Goal: Task Accomplishment & Management: Complete application form

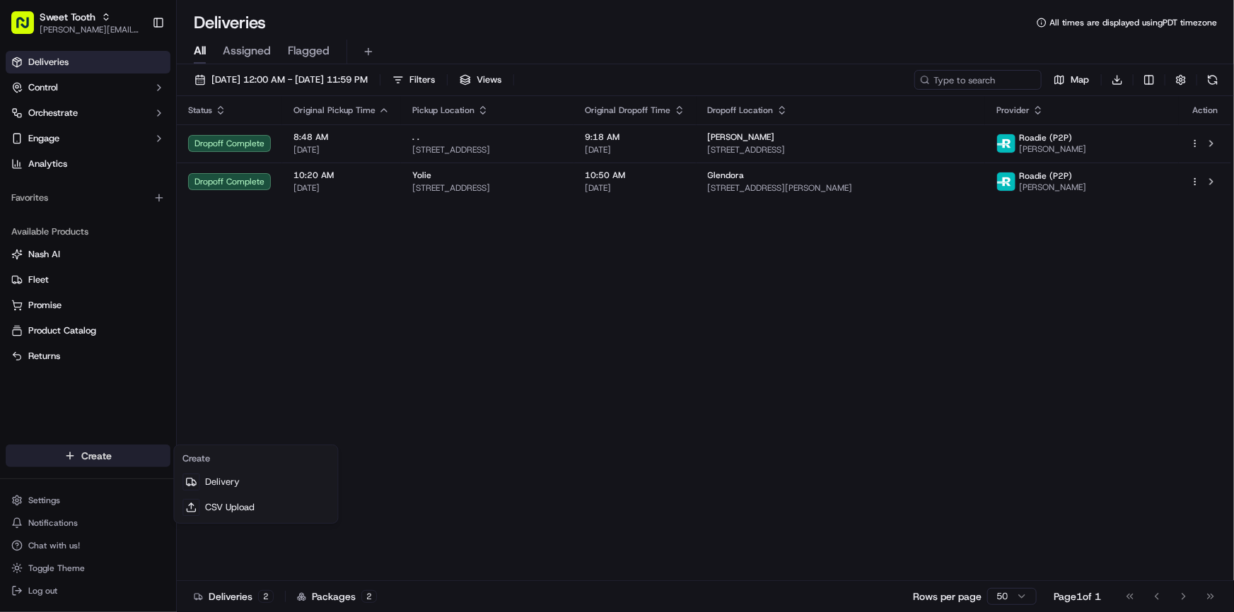
click at [84, 446] on html "Sweet Tooth anthony@oases-io.com Toggle Sidebar Deliveries Control Orchestrate …" at bounding box center [617, 306] width 1234 height 612
click at [235, 487] on link "Delivery" at bounding box center [256, 482] width 158 height 25
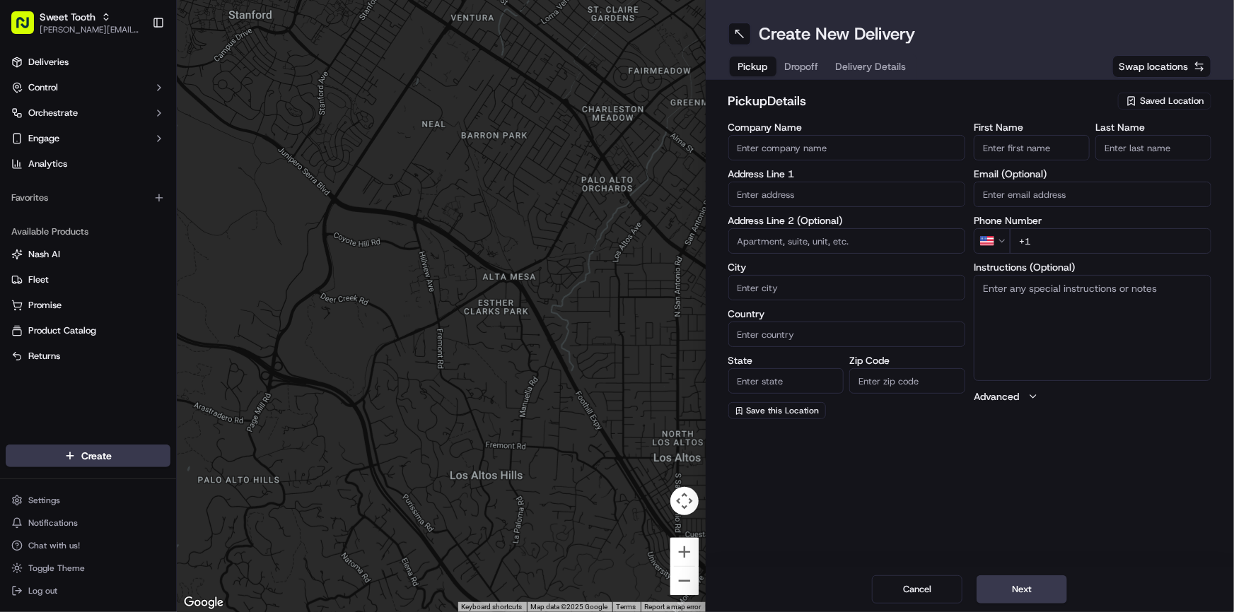
click at [1139, 103] on div "Saved Location" at bounding box center [1164, 101] width 93 height 17
type input "sweet tooth"
click at [1094, 154] on span "Sweet Tooth" at bounding box center [1141, 154] width 174 height 13
type input "Sweet Tooth"
type input "314 E Bennett Ave"
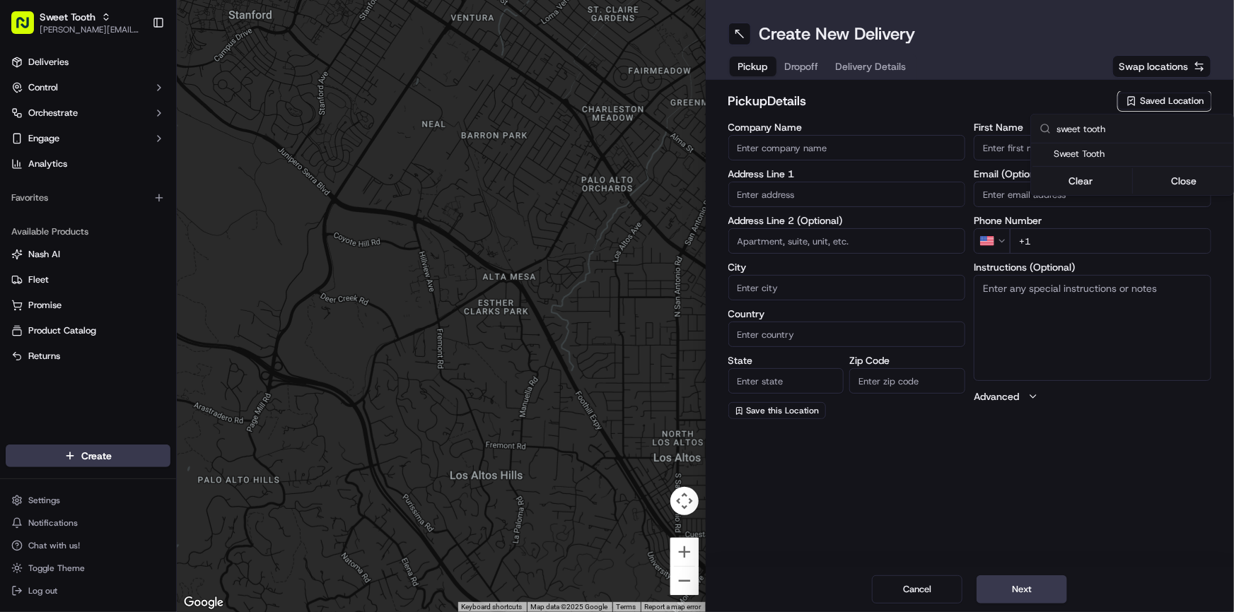
type input "Glendora"
type input "US"
type input "CA"
type input "91741"
type input "Sweet"
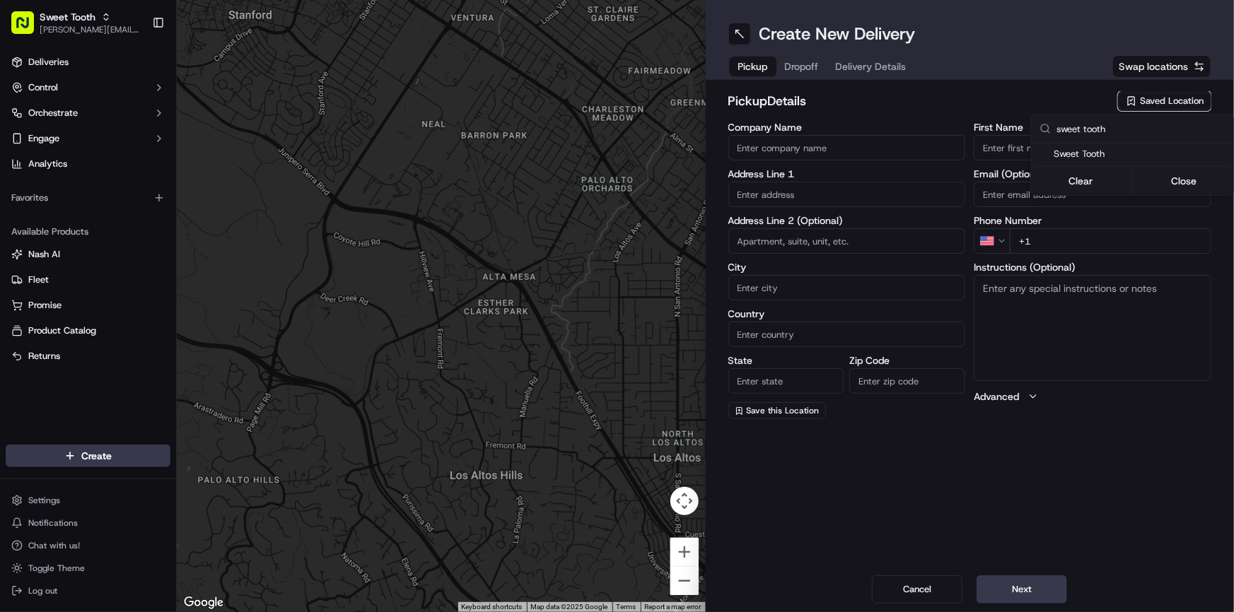
type input "Tooth"
type input "+1 714 553 8450"
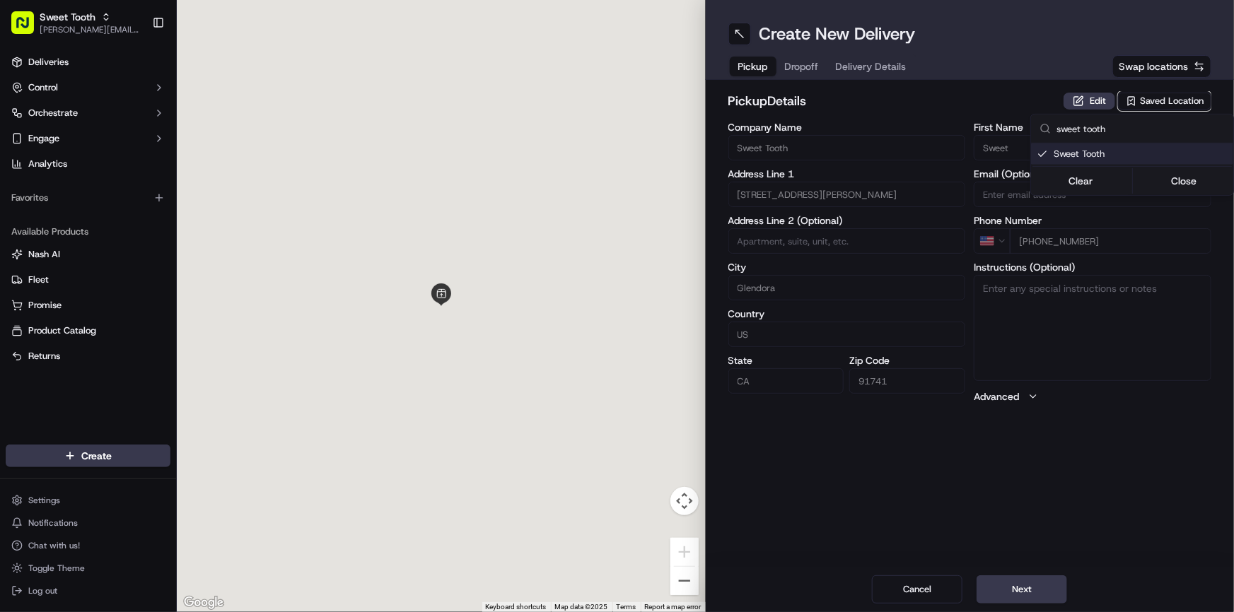
click at [1007, 105] on html "Sweet Tooth anthony@oases-io.com Toggle Sidebar Deliveries Control Orchestrate …" at bounding box center [617, 306] width 1234 height 612
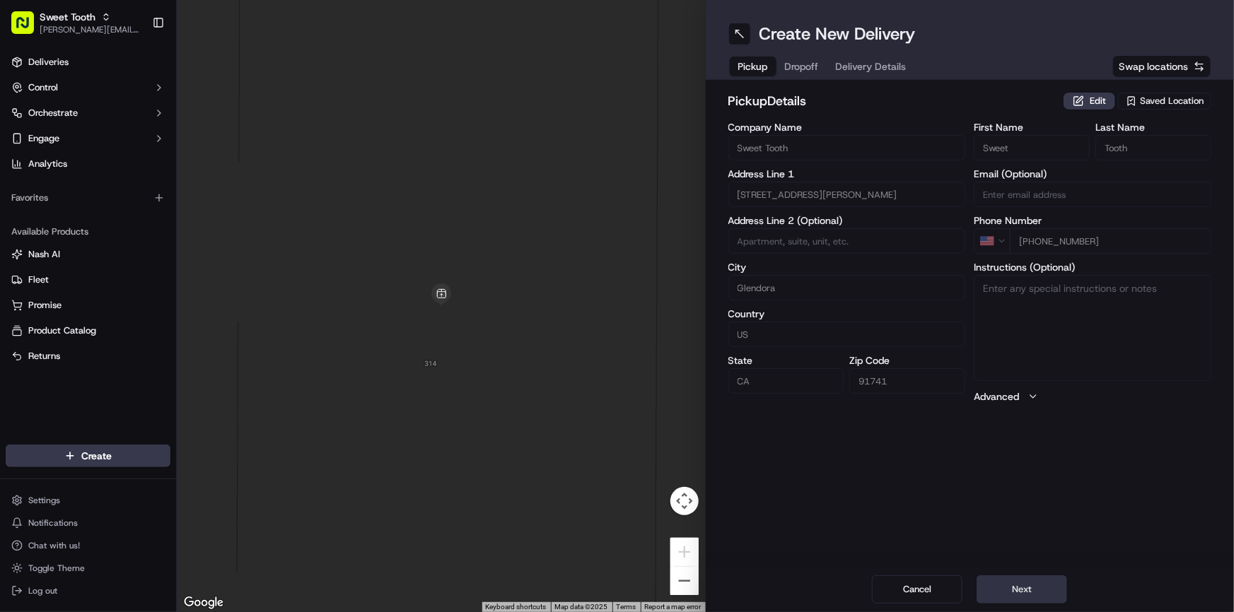
click at [1030, 586] on button "Next" at bounding box center [1022, 590] width 91 height 28
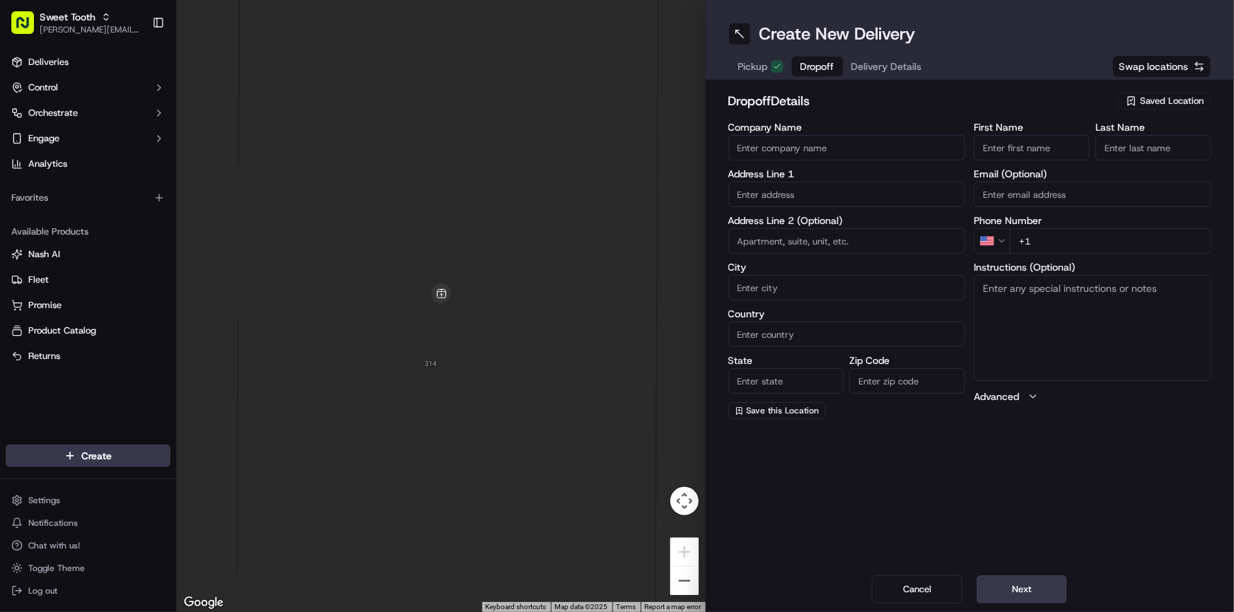
click at [783, 190] on input "text" at bounding box center [847, 194] width 238 height 25
paste input "13178 Alta Vista Way"
click at [804, 223] on div "13178 Alta Vista Way, Sylmar, CA" at bounding box center [847, 223] width 231 height 21
type input "[STREET_ADDRESS]"
type input "Los Angeles"
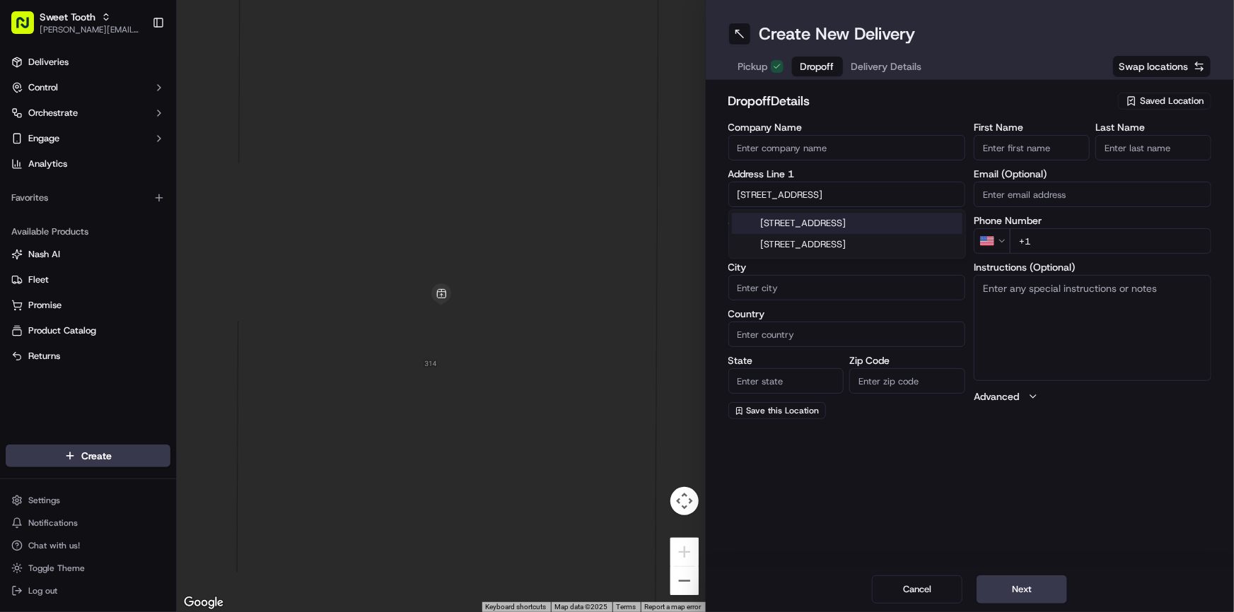
type input "United States"
type input "CA"
type input "91342"
type input "13178 Alta Vista Way"
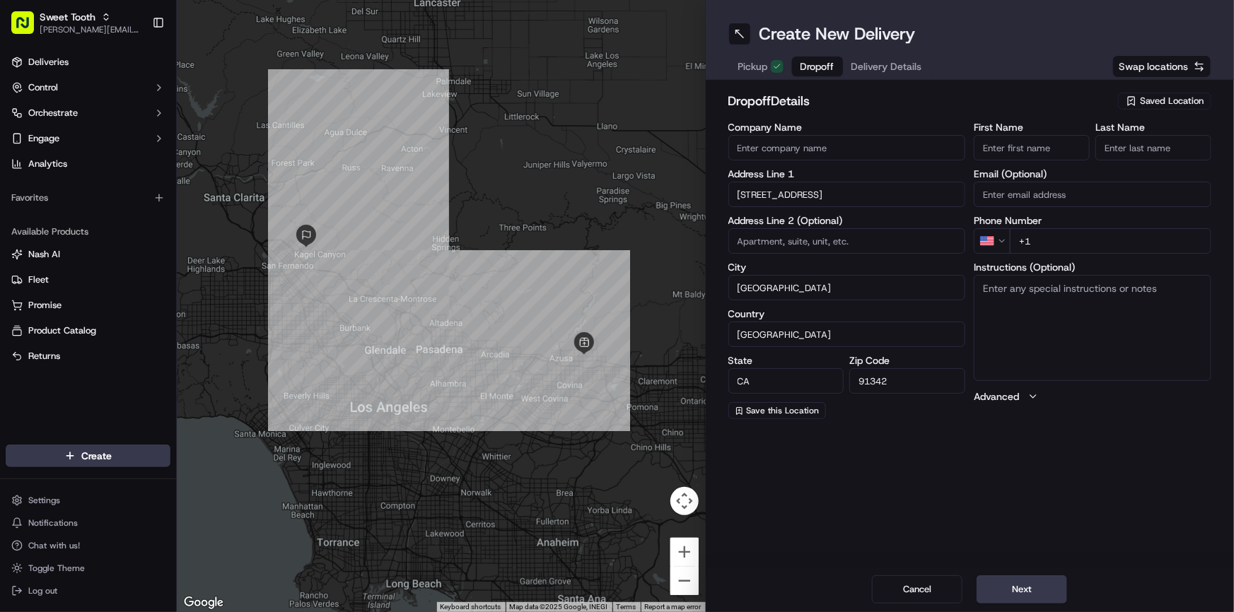
click at [1031, 153] on input "First Name" at bounding box center [1032, 147] width 116 height 25
paste input "Gayane"
type input "Gayane"
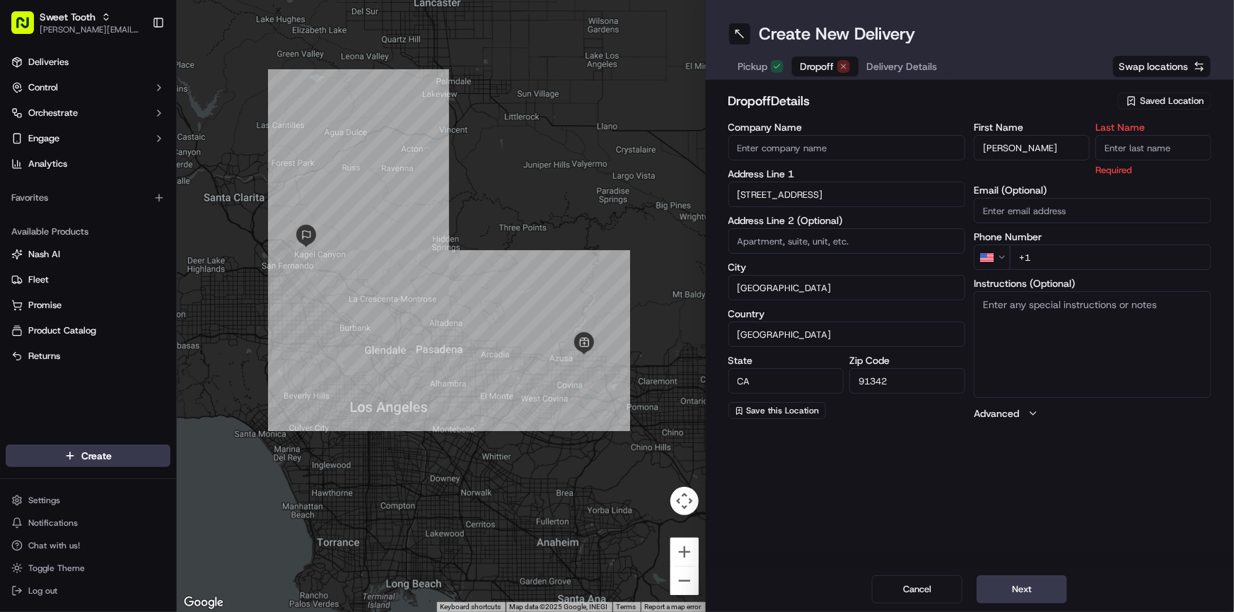
drag, startPoint x: 1128, startPoint y: 149, endPoint x: 1091, endPoint y: 137, distance: 38.5
click at [1128, 149] on input "Last Name" at bounding box center [1153, 147] width 116 height 25
paste input "Bagumyan"
type input "Bagumyan"
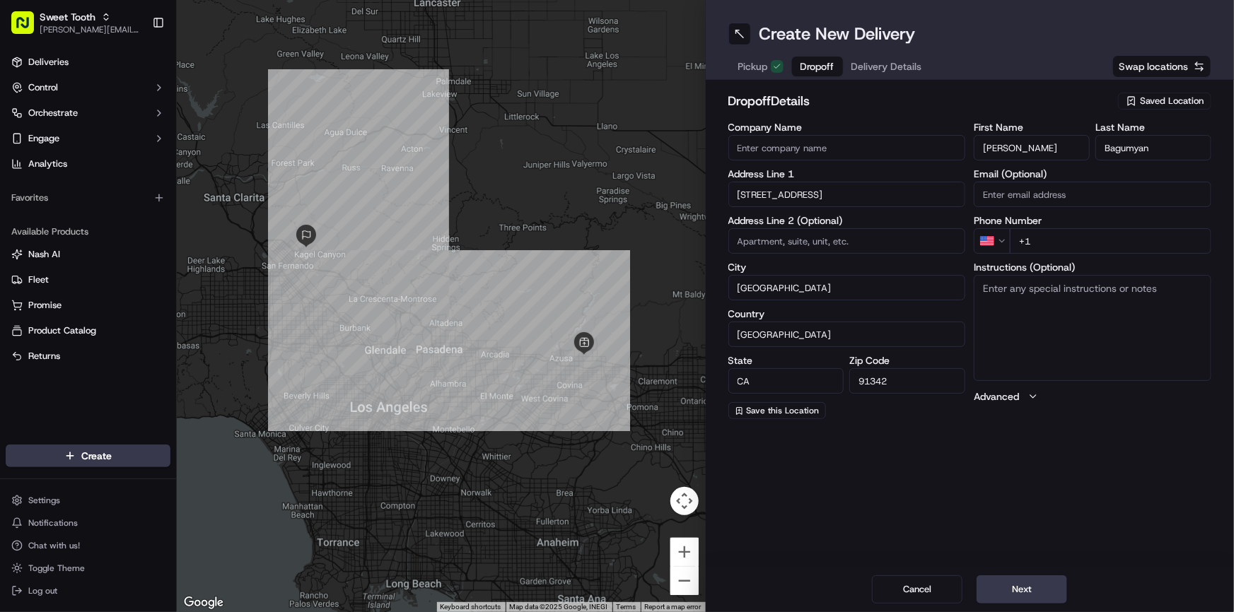
click at [1018, 103] on h2 "dropoff Details" at bounding box center [919, 101] width 382 height 20
click at [1054, 240] on input "+1" at bounding box center [1111, 240] width 202 height 25
paste input "678 763 3757"
type input "+1 678 763 3757"
click at [1077, 429] on div "dropoff Details Saved Location Company Name Address Line 1 13178 Alta Vista Way…" at bounding box center [970, 255] width 529 height 351
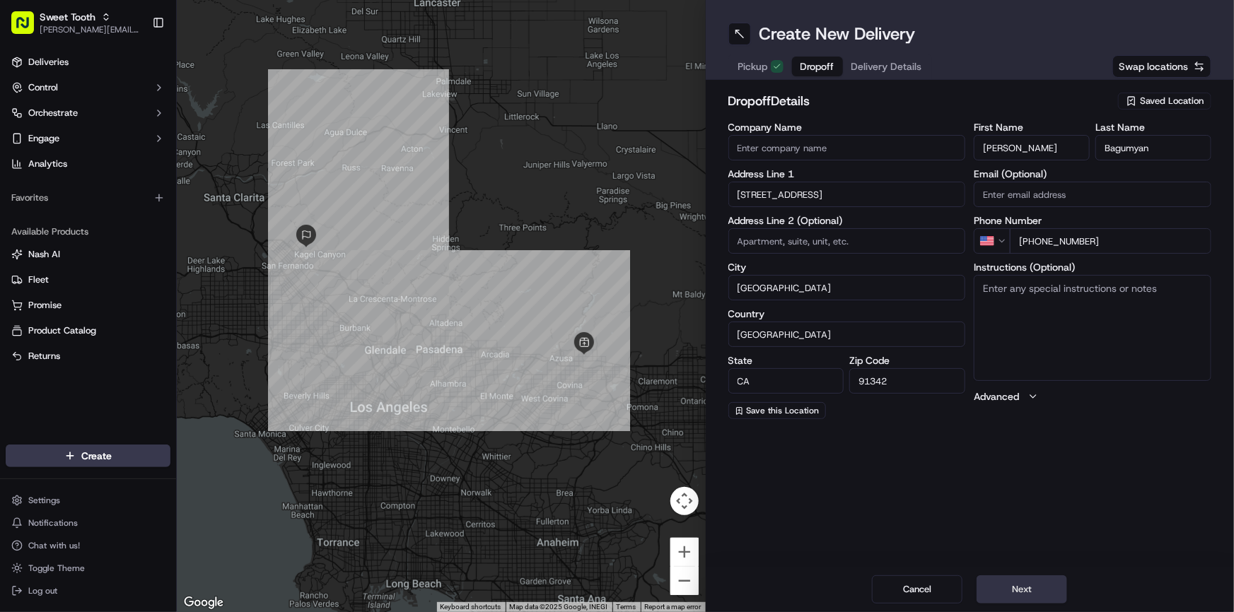
click at [1039, 588] on button "Next" at bounding box center [1022, 590] width 91 height 28
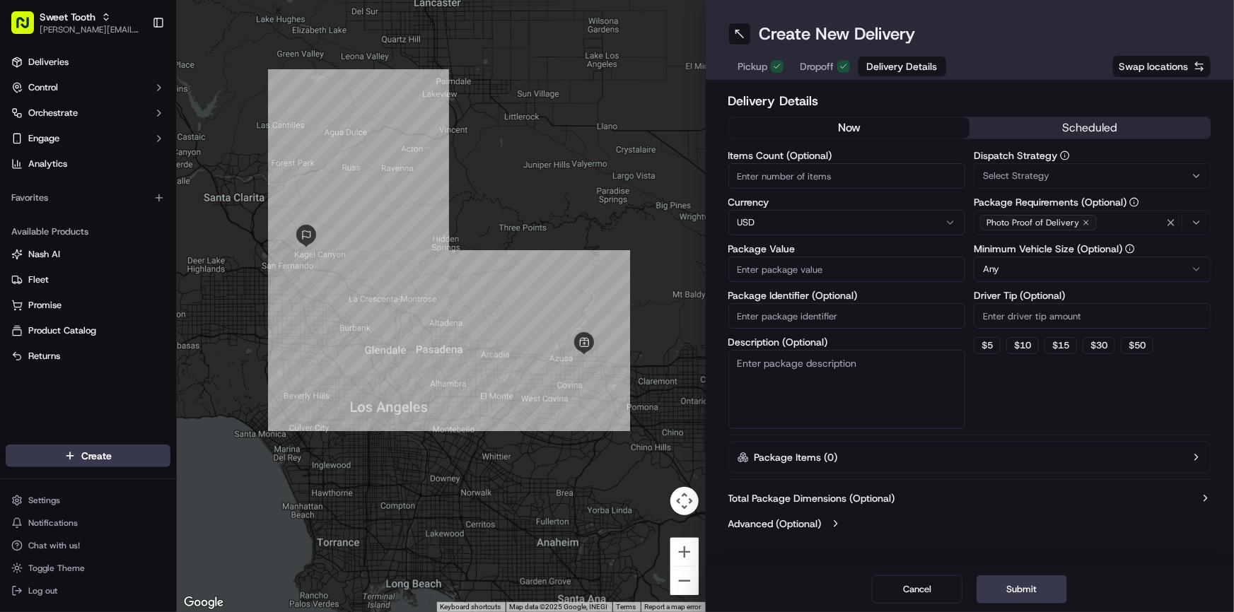
click at [801, 283] on div "Items Count (Optional) Currency USD Package Value Package Identifier (Optional)…" at bounding box center [847, 290] width 238 height 279
click at [799, 272] on input "Package Value" at bounding box center [847, 269] width 238 height 25
type input "132"
click at [1025, 597] on button "Submit" at bounding box center [1022, 590] width 91 height 28
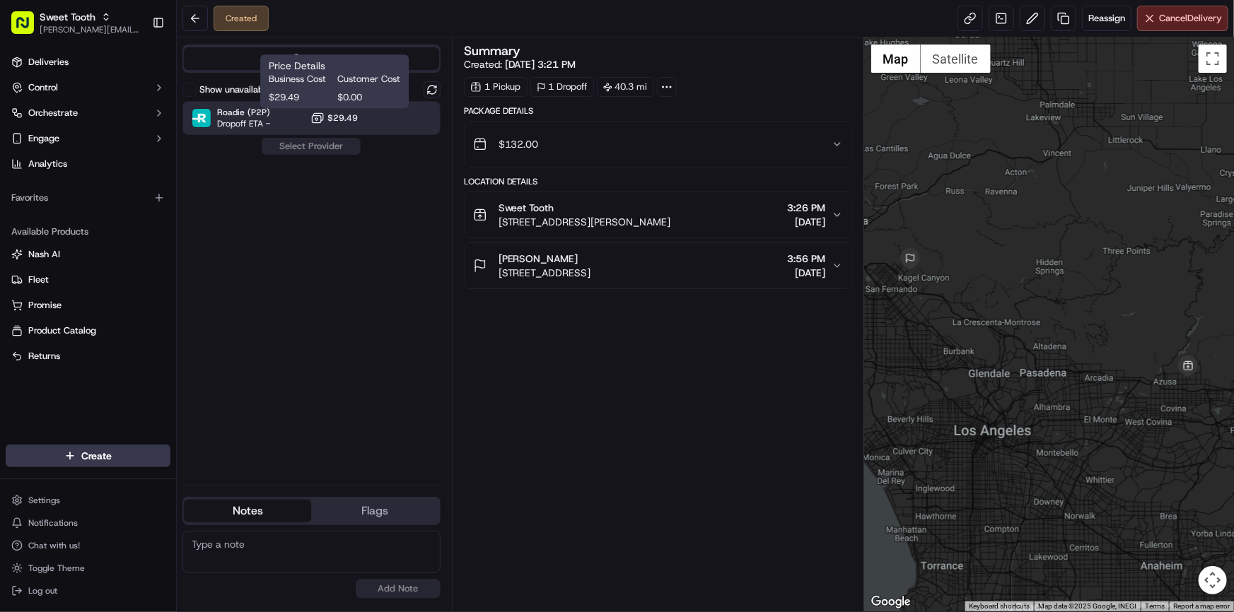
click at [351, 124] on button "$29.49" at bounding box center [333, 118] width 47 height 14
click at [325, 148] on button "Assign Provider" at bounding box center [311, 146] width 100 height 17
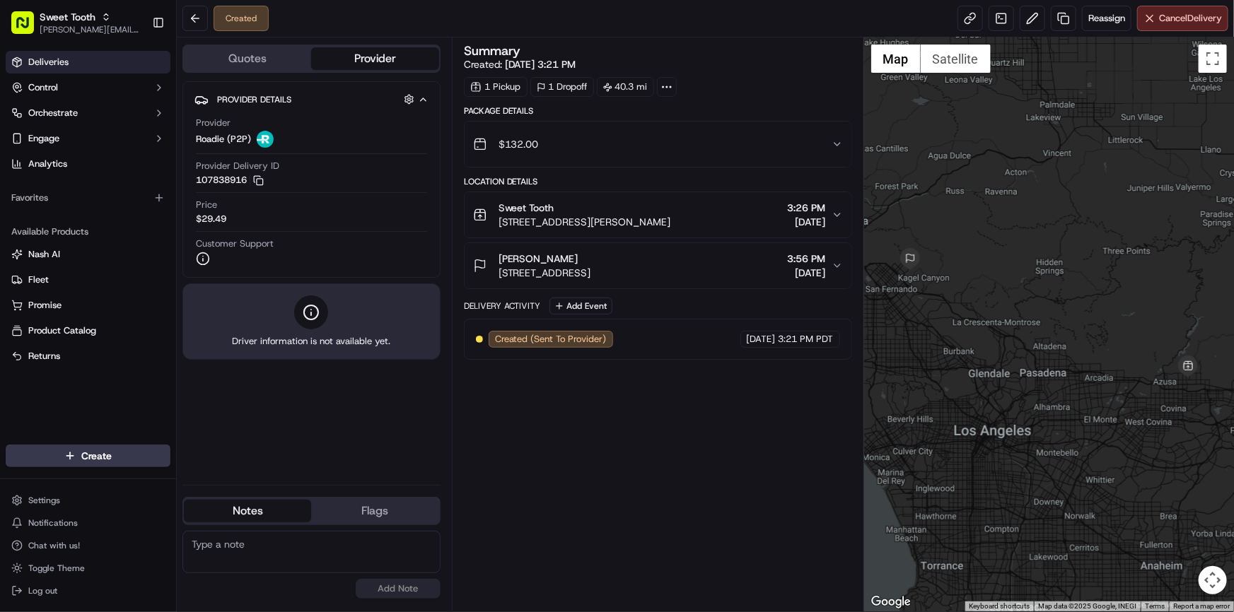
click at [85, 66] on link "Deliveries" at bounding box center [88, 62] width 165 height 23
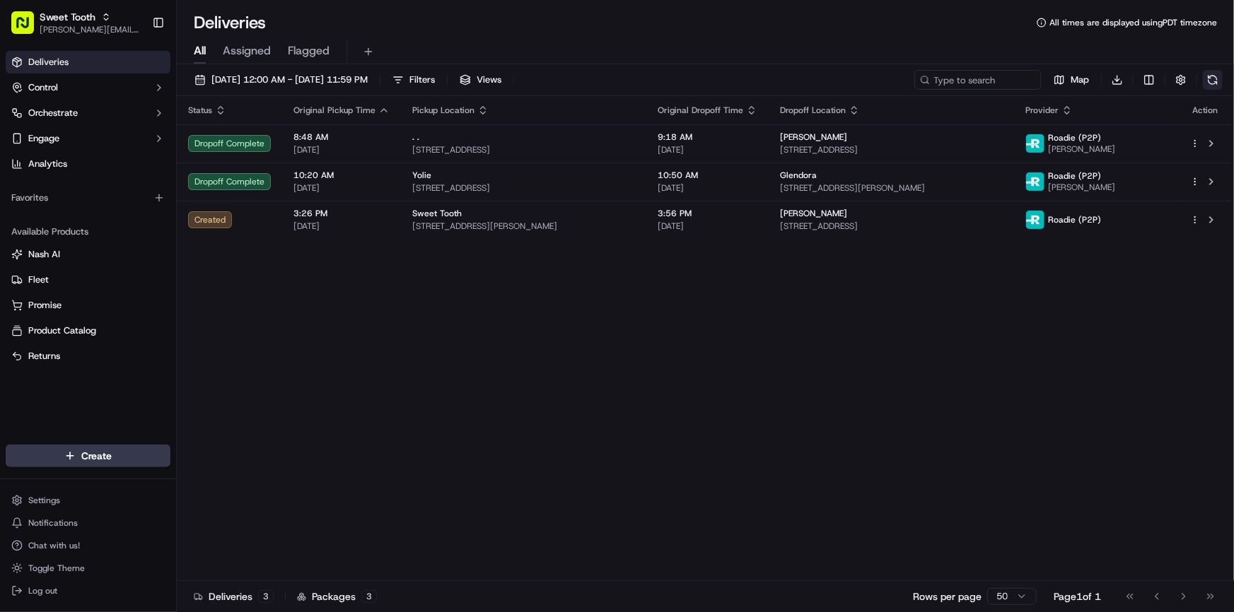
click at [1206, 85] on button at bounding box center [1213, 80] width 20 height 20
click at [1209, 84] on button at bounding box center [1213, 80] width 20 height 20
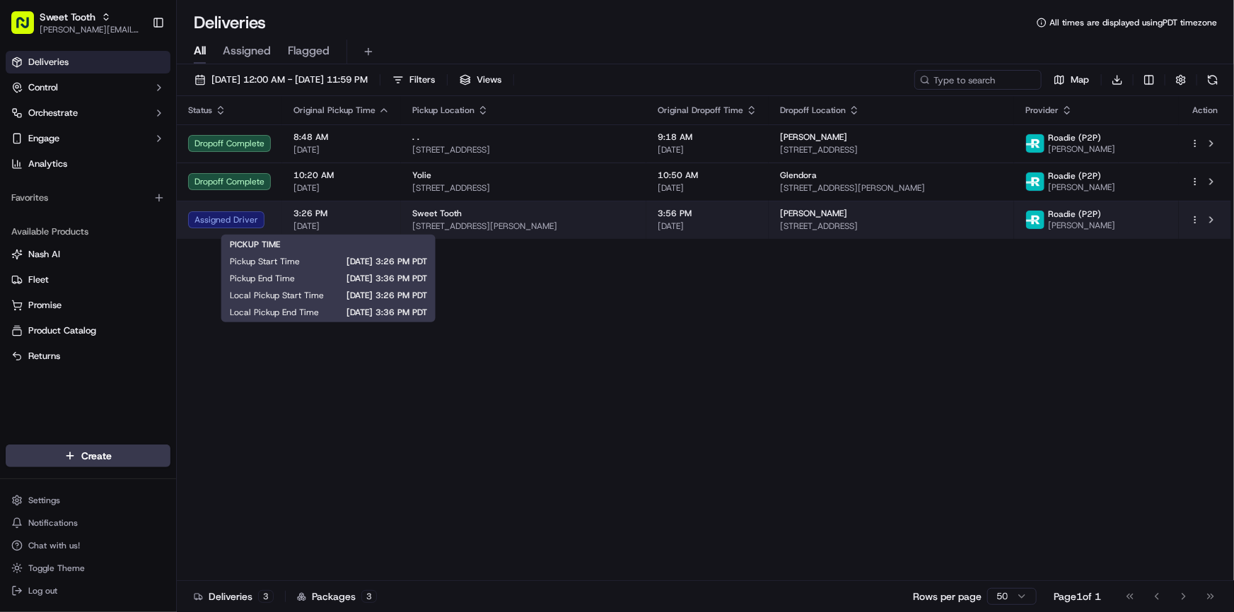
click at [301, 216] on span "3:26 PM" at bounding box center [341, 213] width 96 height 11
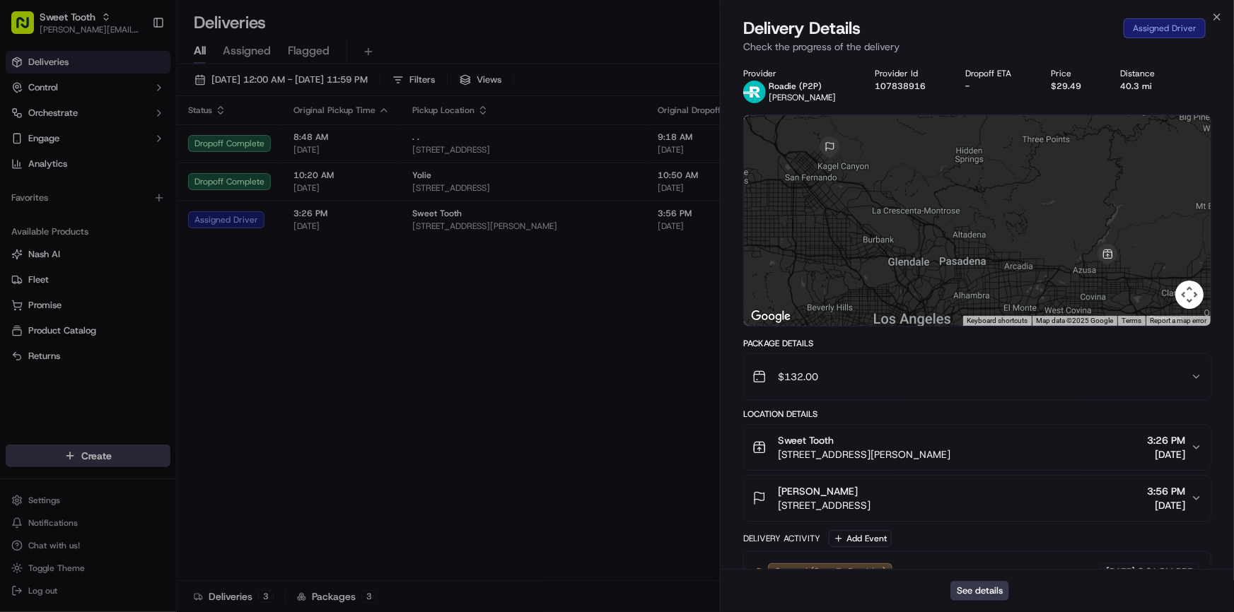
drag, startPoint x: 915, startPoint y: 274, endPoint x: 904, endPoint y: 264, distance: 15.0
click at [904, 264] on div at bounding box center [977, 220] width 467 height 211
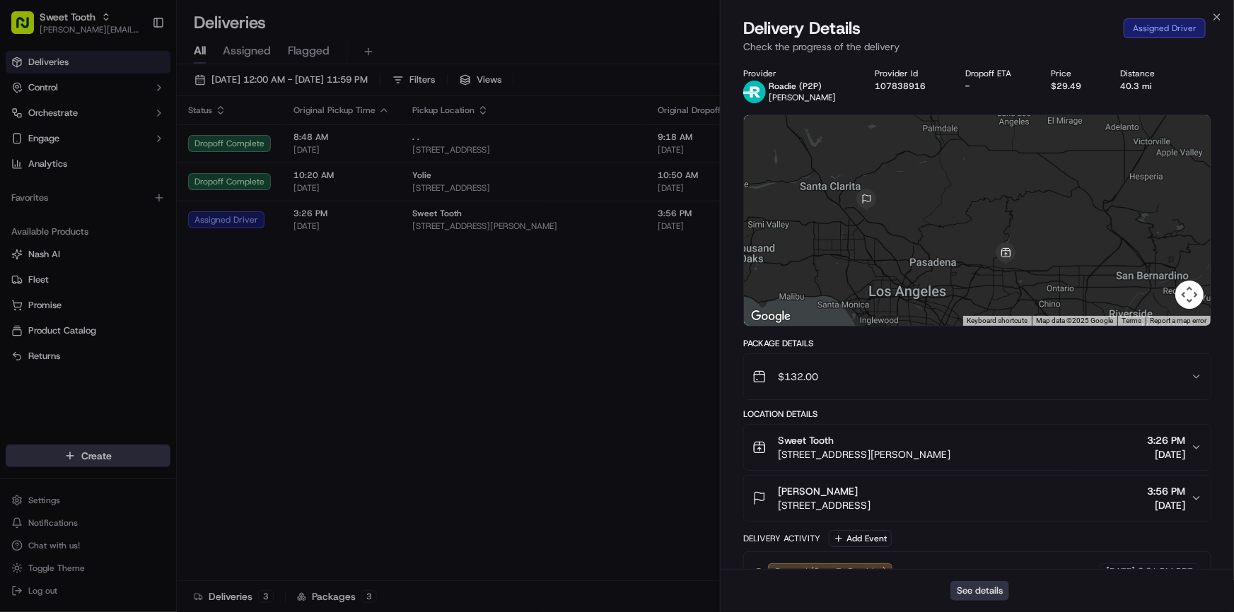
click at [969, 588] on button "See details" at bounding box center [979, 591] width 59 height 20
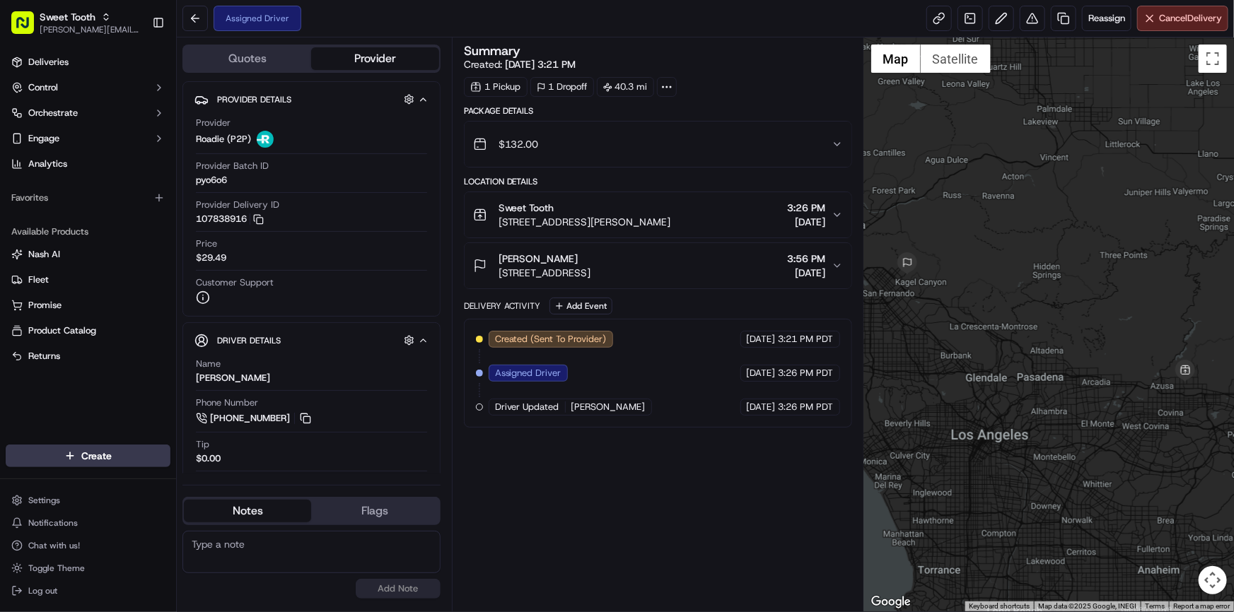
click at [1127, 399] on div at bounding box center [1049, 324] width 370 height 574
click at [115, 74] on ul "Deliveries Control Orchestrate Engage Analytics" at bounding box center [88, 113] width 165 height 124
click at [123, 63] on link "Deliveries" at bounding box center [88, 62] width 165 height 23
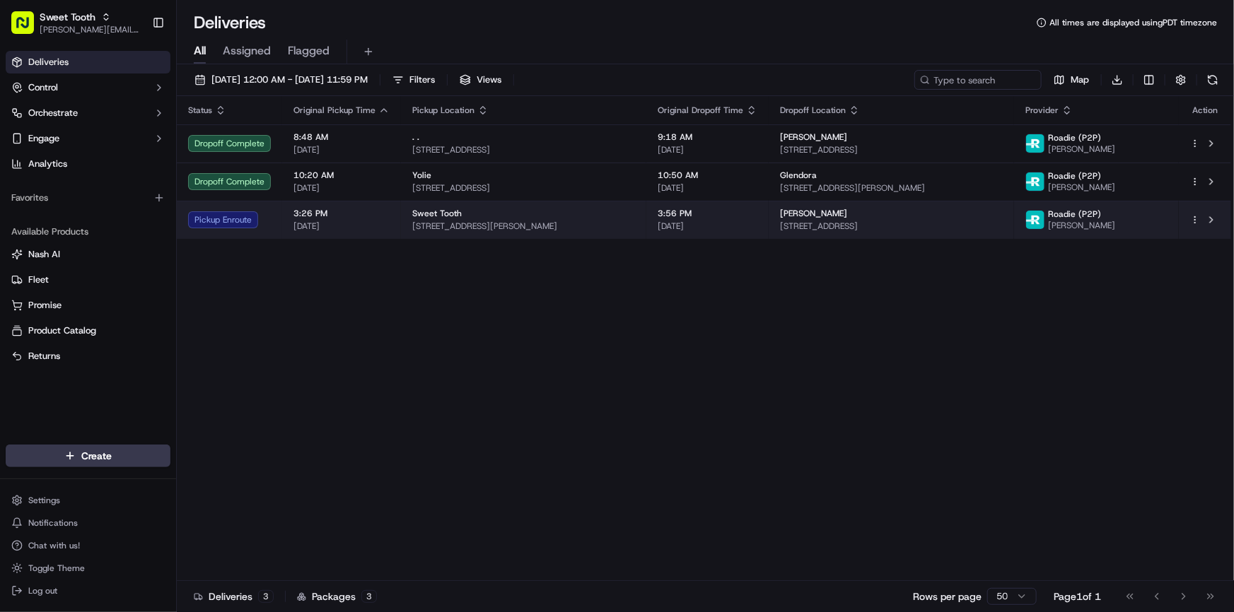
click at [346, 224] on span "[DATE]" at bounding box center [341, 226] width 96 height 11
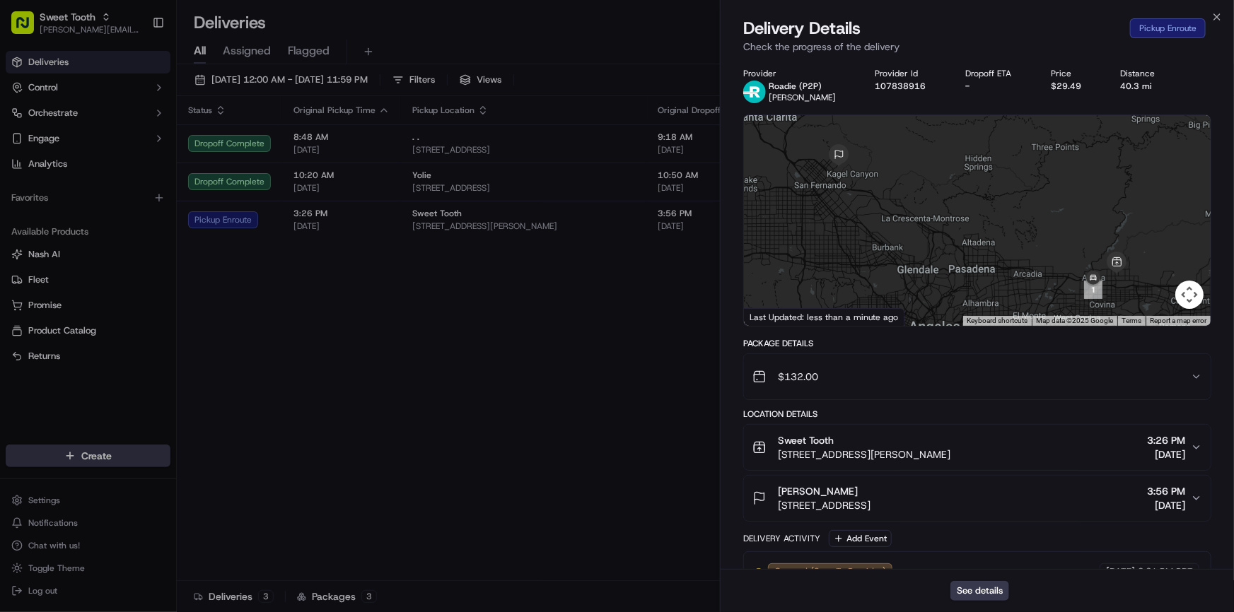
drag, startPoint x: 1066, startPoint y: 266, endPoint x: 995, endPoint y: 241, distance: 74.9
click at [996, 240] on div at bounding box center [977, 220] width 467 height 211
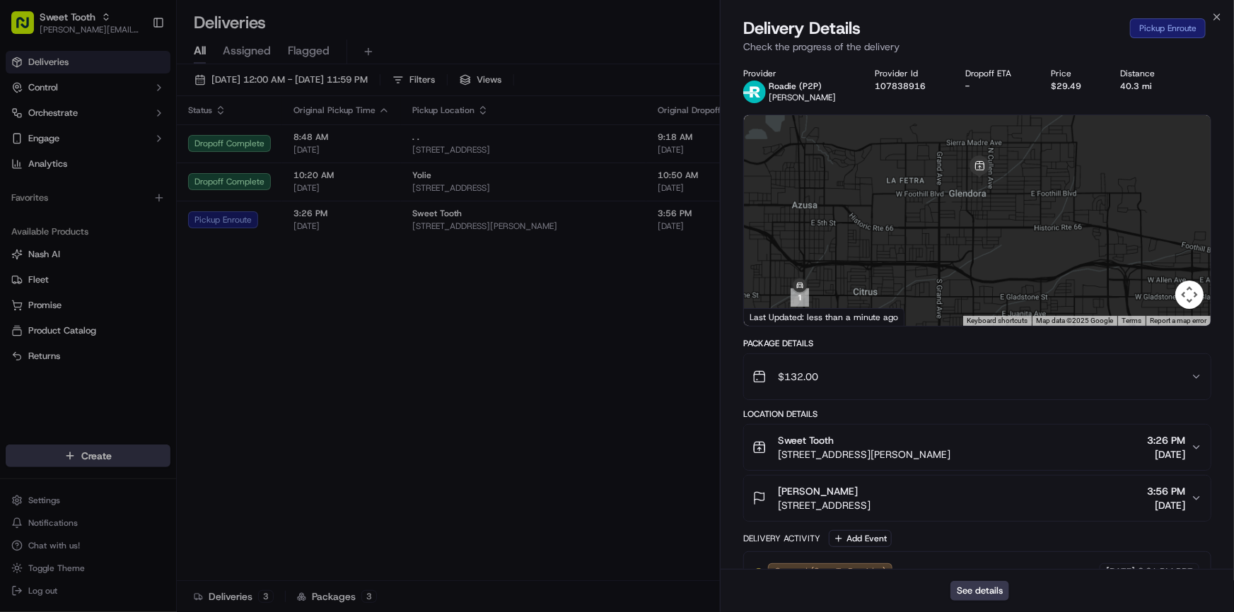
drag, startPoint x: 965, startPoint y: 235, endPoint x: 966, endPoint y: 281, distance: 46.7
click at [966, 281] on div at bounding box center [977, 220] width 467 height 211
drag, startPoint x: 919, startPoint y: 279, endPoint x: 882, endPoint y: 276, distance: 37.6
click at [882, 276] on div at bounding box center [977, 220] width 467 height 211
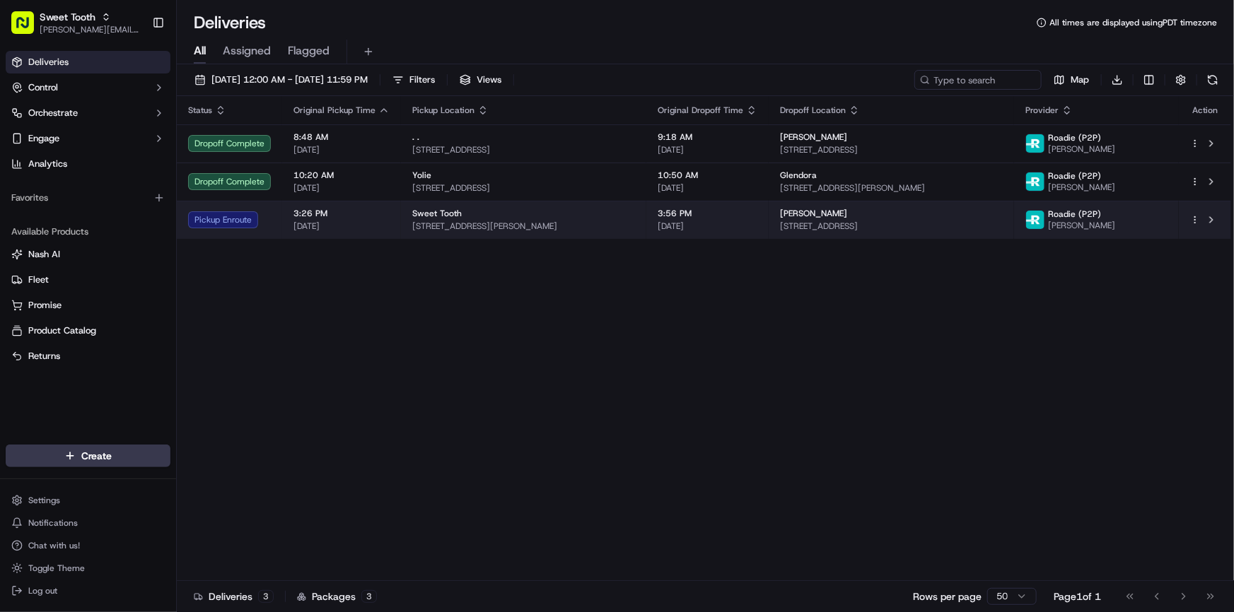
click at [646, 216] on td "Sweet Tooth 314 E Bennett Ave, Glendora, CA 91741, US" at bounding box center [523, 220] width 245 height 38
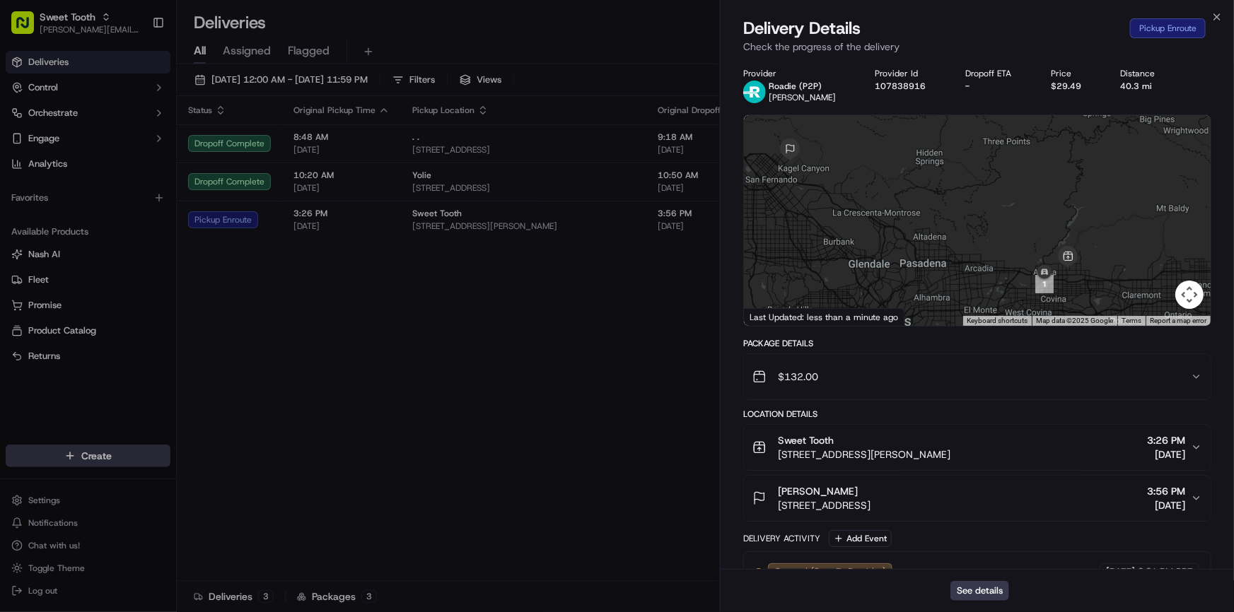
drag, startPoint x: 1071, startPoint y: 265, endPoint x: 1020, endPoint y: 260, distance: 50.5
click at [1020, 260] on div at bounding box center [977, 220] width 467 height 211
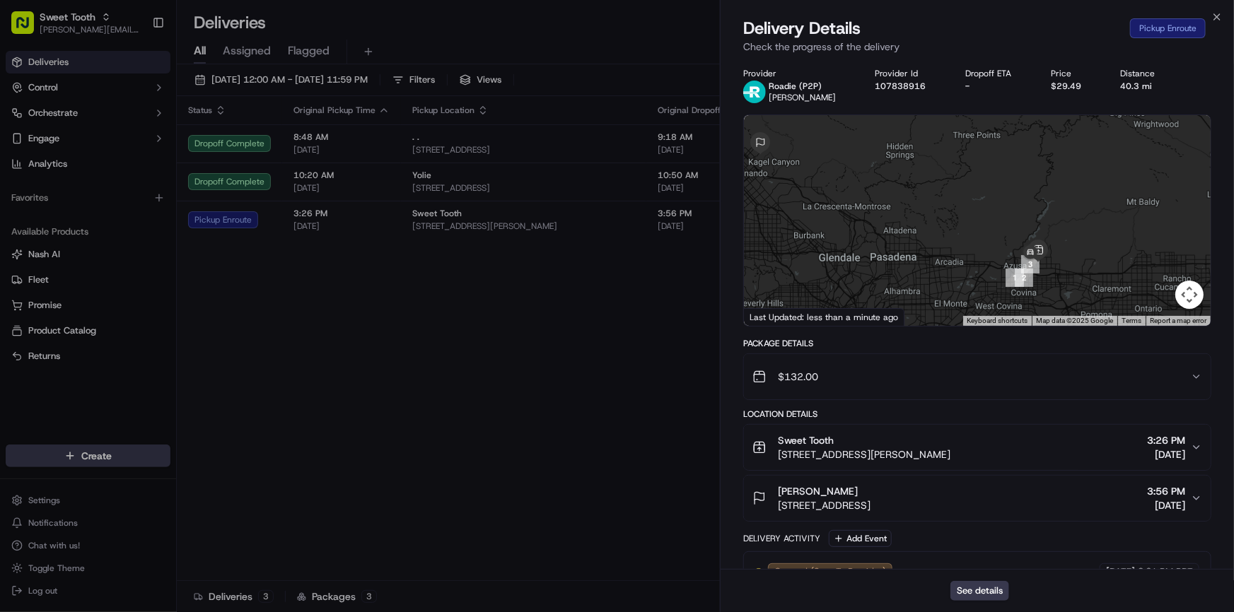
drag, startPoint x: 973, startPoint y: 273, endPoint x: 906, endPoint y: 269, distance: 67.3
click at [906, 269] on div at bounding box center [977, 220] width 467 height 211
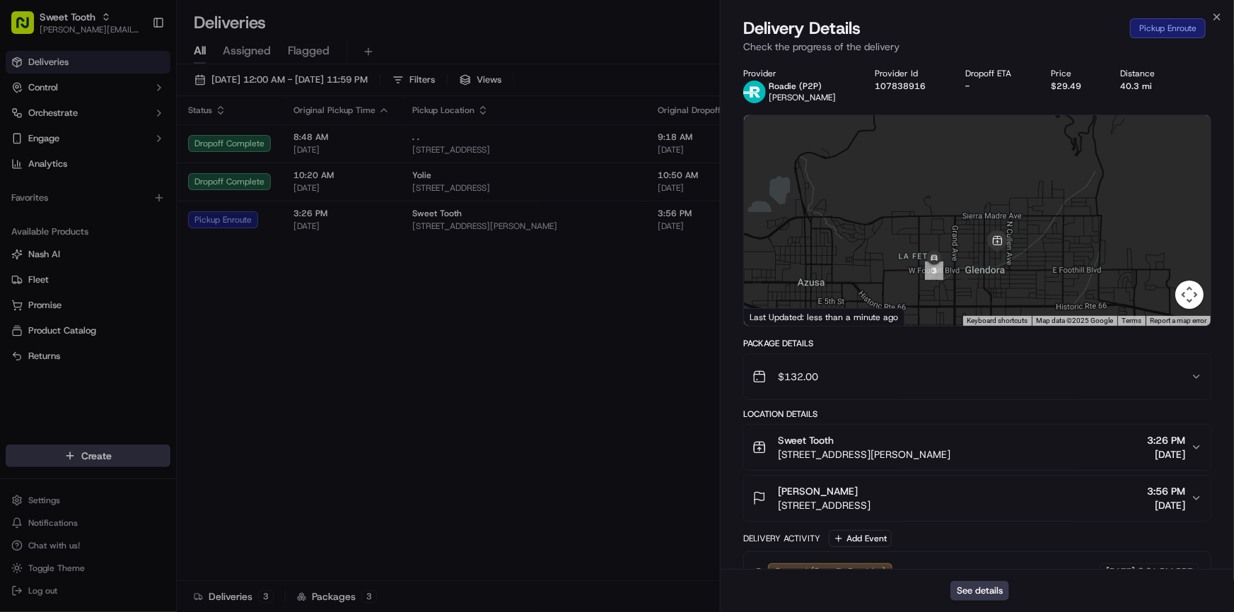
drag, startPoint x: 984, startPoint y: 276, endPoint x: 967, endPoint y: 276, distance: 17.7
click at [967, 276] on div at bounding box center [977, 220] width 467 height 211
drag, startPoint x: 962, startPoint y: 281, endPoint x: 914, endPoint y: 268, distance: 49.7
click at [914, 268] on div at bounding box center [977, 220] width 467 height 211
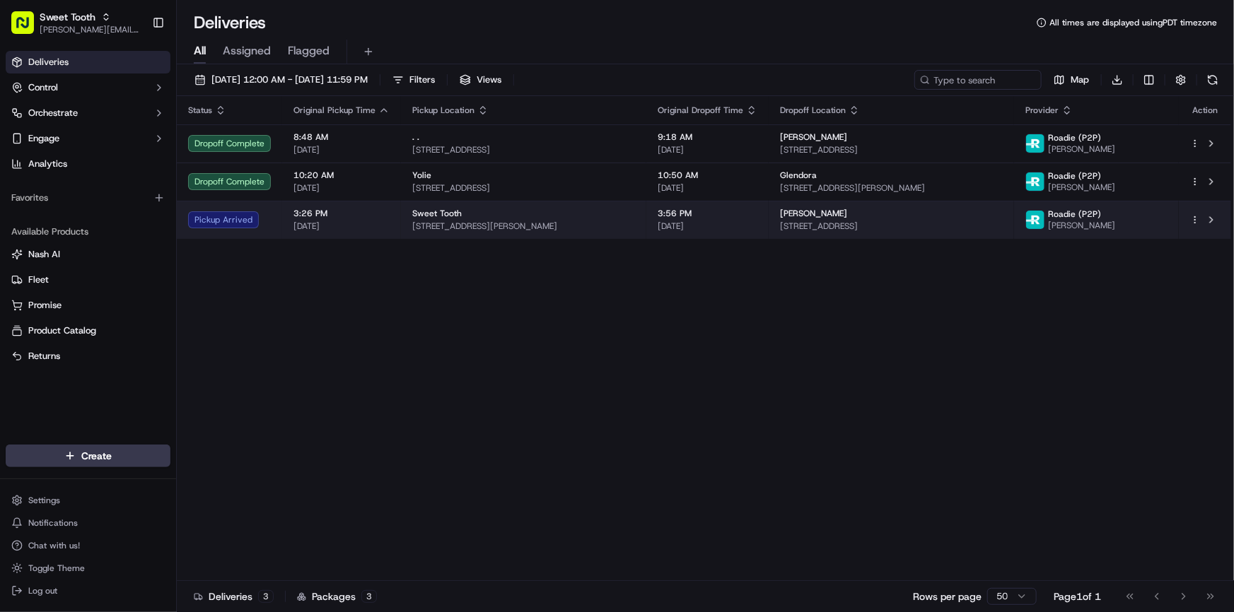
click at [318, 221] on span "[DATE]" at bounding box center [341, 226] width 96 height 11
